Goal: Use online tool/utility: Utilize a website feature to perform a specific function

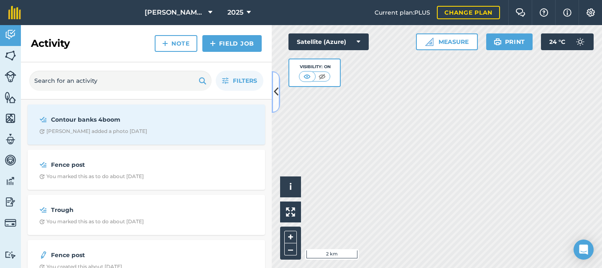
click at [274, 95] on icon at bounding box center [276, 91] width 5 height 15
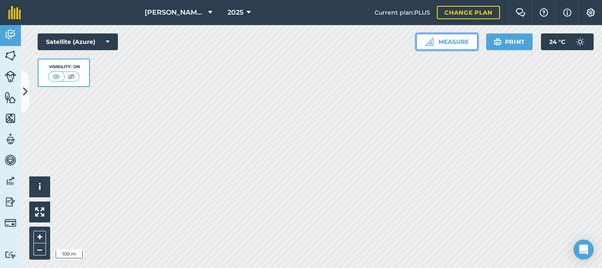
click at [449, 39] on button "Measure" at bounding box center [447, 41] width 62 height 17
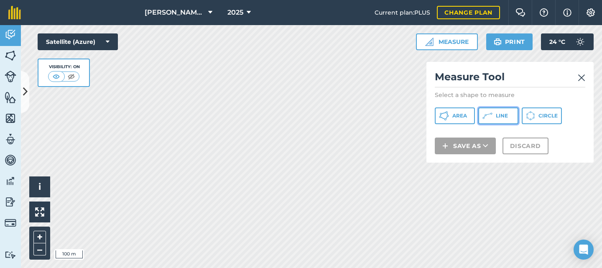
click at [496, 114] on span "Line" at bounding box center [502, 116] width 12 height 7
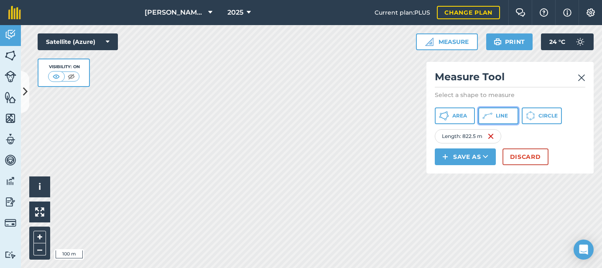
click at [506, 115] on span "Line" at bounding box center [502, 116] width 12 height 7
click at [449, 115] on icon at bounding box center [444, 116] width 10 height 10
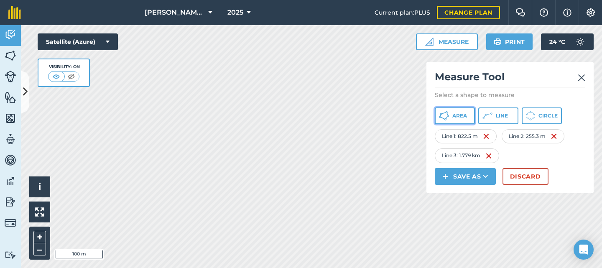
click at [465, 114] on span "Area" at bounding box center [460, 116] width 15 height 7
click at [450, 117] on button "Area" at bounding box center [455, 116] width 40 height 17
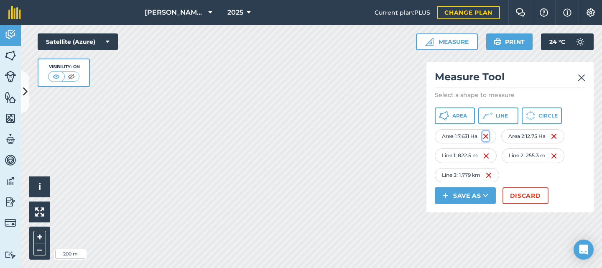
click at [487, 134] on img at bounding box center [486, 136] width 7 height 10
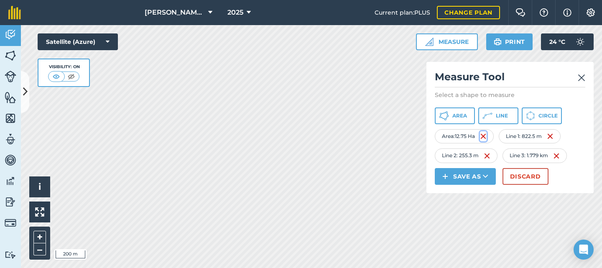
click at [486, 136] on img at bounding box center [483, 136] width 7 height 10
click at [486, 136] on img at bounding box center [486, 136] width 7 height 10
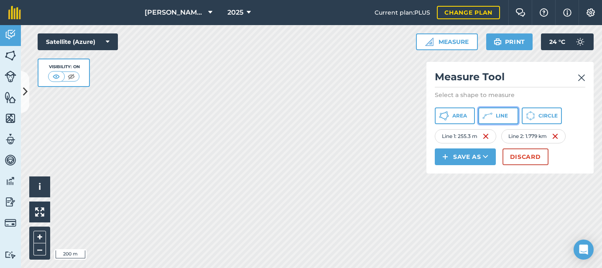
click at [449, 114] on icon at bounding box center [444, 116] width 10 height 10
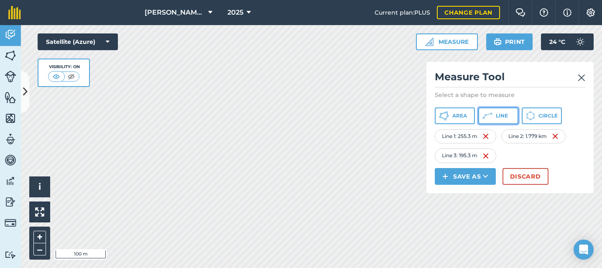
click at [449, 116] on icon at bounding box center [444, 116] width 10 height 10
click at [581, 75] on img at bounding box center [582, 78] width 8 height 10
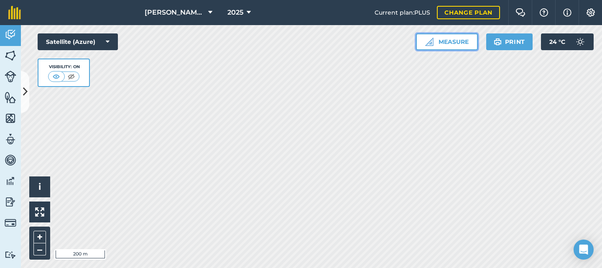
click at [456, 44] on button "Measure" at bounding box center [447, 41] width 62 height 17
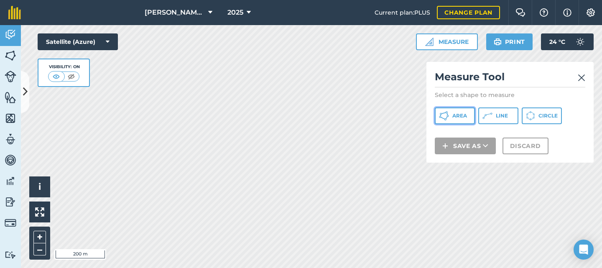
click at [451, 117] on button "Area" at bounding box center [455, 116] width 40 height 17
click at [581, 78] on img at bounding box center [582, 78] width 8 height 10
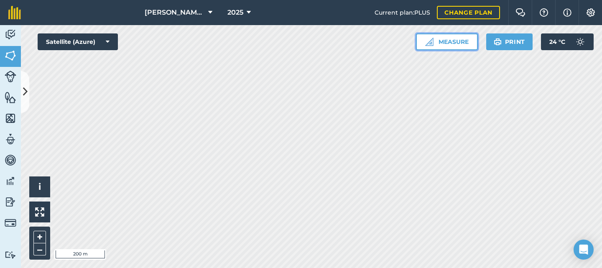
click at [453, 45] on button "Measure" at bounding box center [447, 41] width 62 height 17
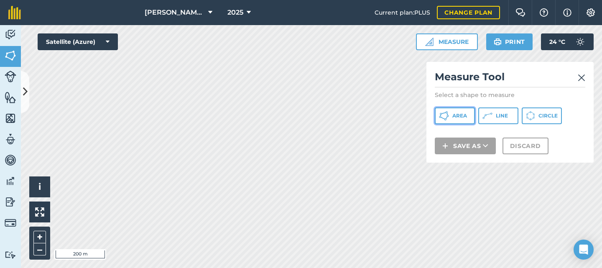
click at [449, 112] on icon at bounding box center [444, 116] width 10 height 10
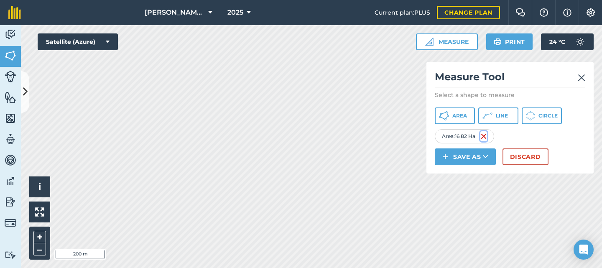
click at [487, 136] on img at bounding box center [484, 136] width 7 height 10
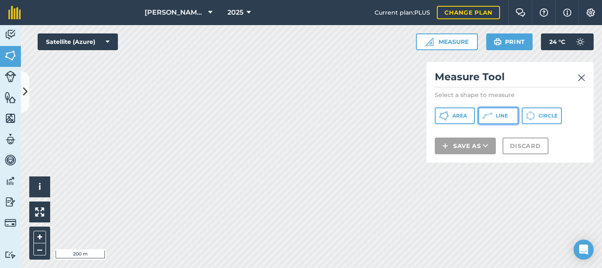
click at [503, 117] on span "Line" at bounding box center [502, 116] width 12 height 7
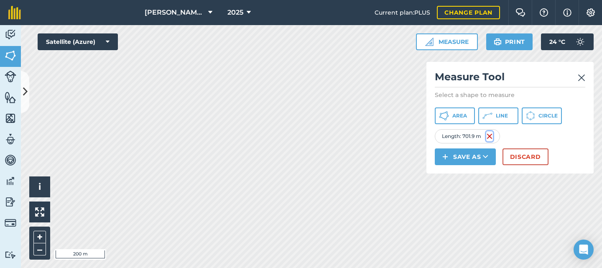
click at [491, 136] on img at bounding box center [489, 136] width 7 height 10
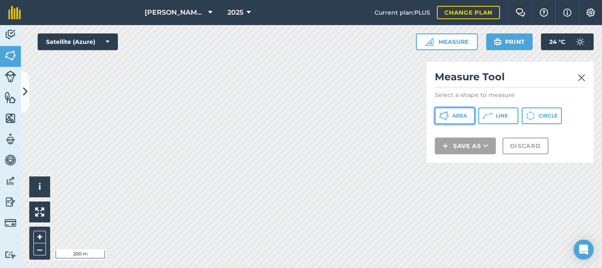
click at [466, 113] on span "Area" at bounding box center [460, 116] width 15 height 7
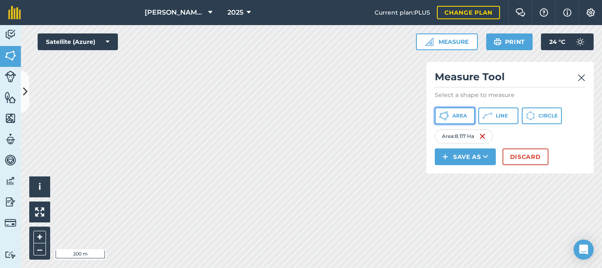
click at [456, 115] on span "Area" at bounding box center [460, 116] width 15 height 7
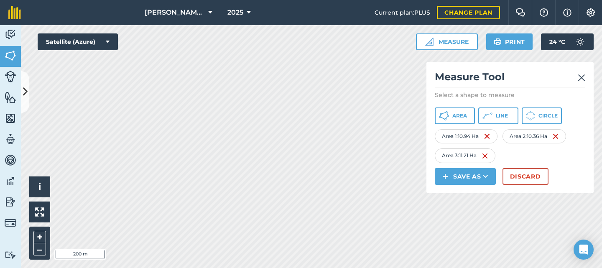
click at [583, 75] on img at bounding box center [582, 78] width 8 height 10
